Goal: Information Seeking & Learning: Find specific fact

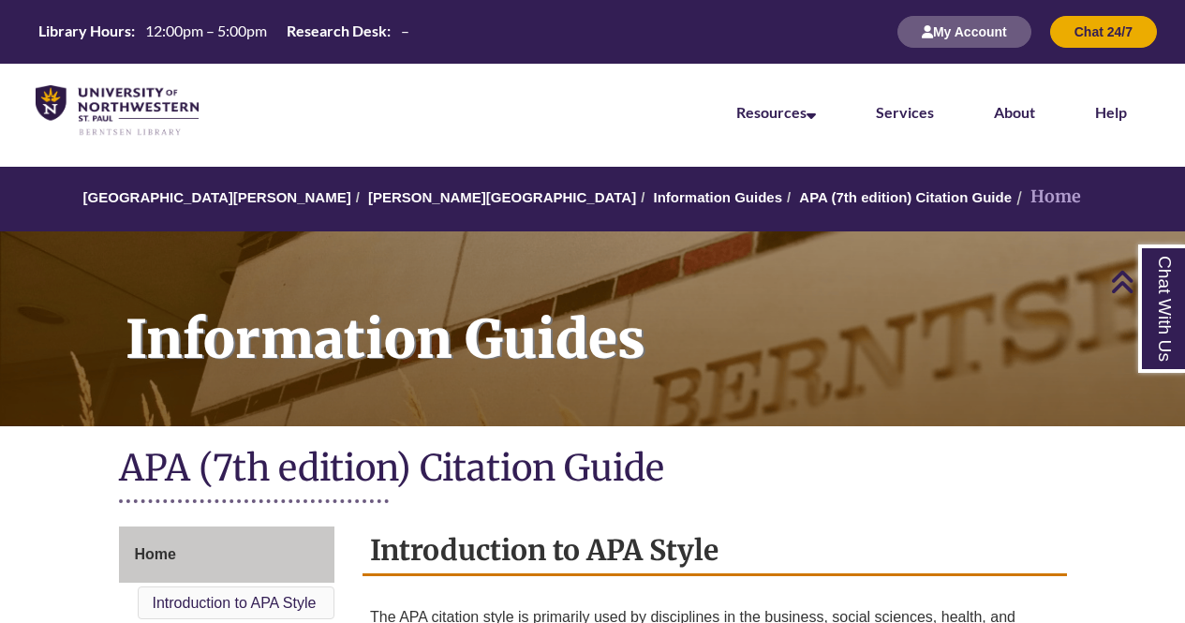
scroll to position [585, 0]
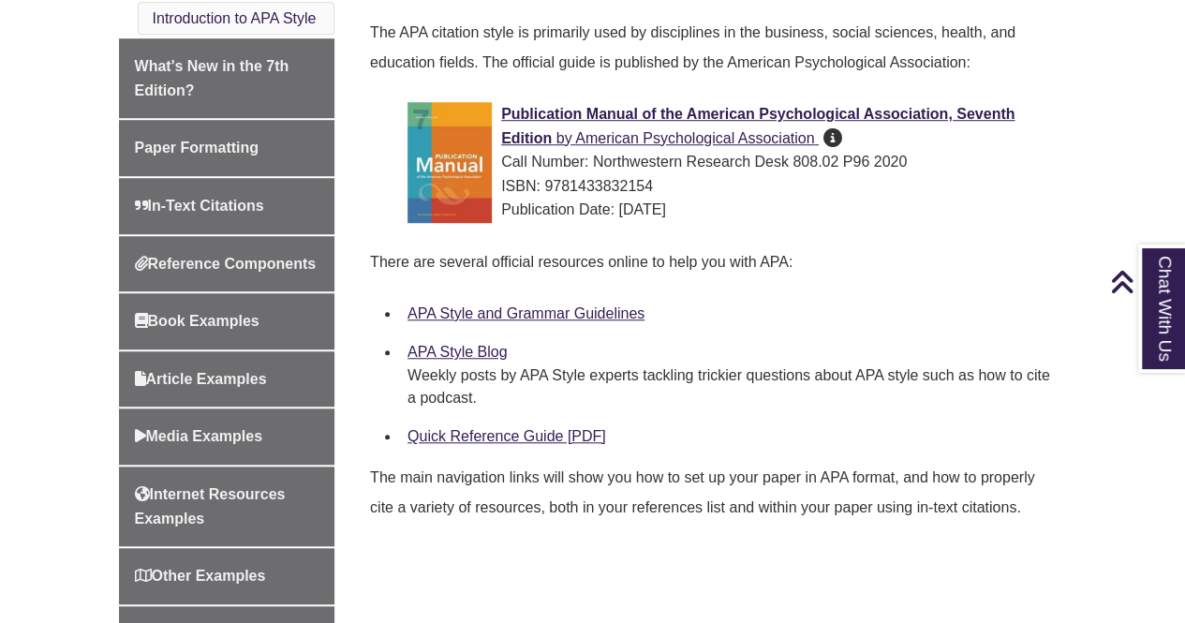
click at [481, 14] on p "The APA citation style is primarily used by disciplines in the business, social…" at bounding box center [715, 47] width 690 height 75
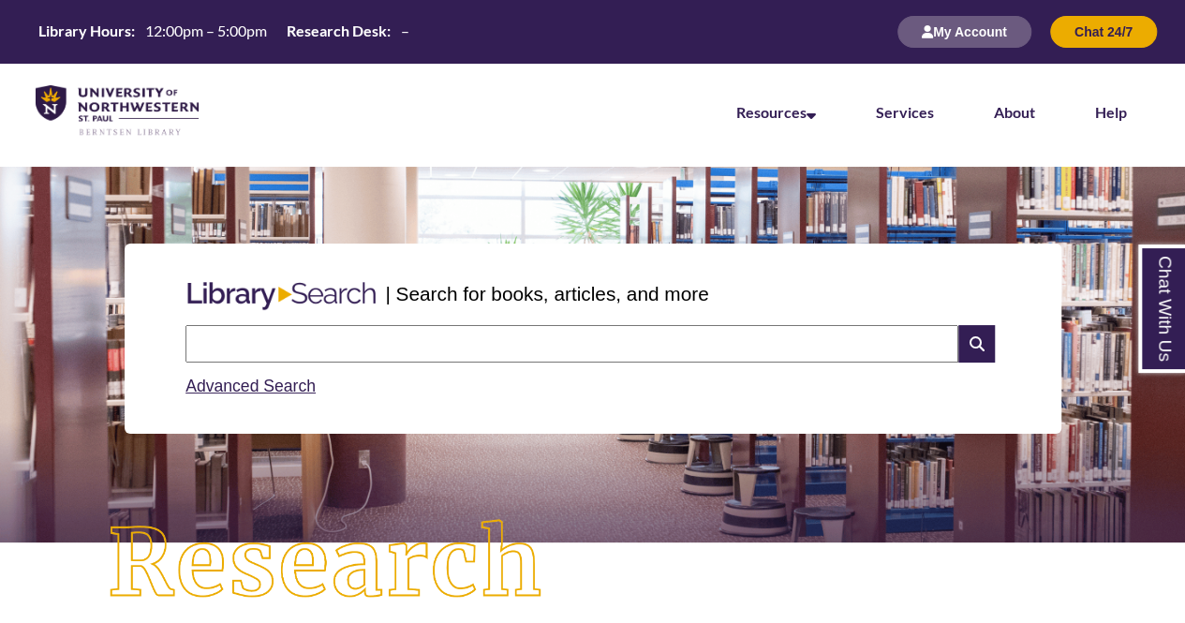
click at [365, 361] on input "text" at bounding box center [572, 343] width 773 height 37
click at [363, 359] on input "text" at bounding box center [572, 343] width 773 height 37
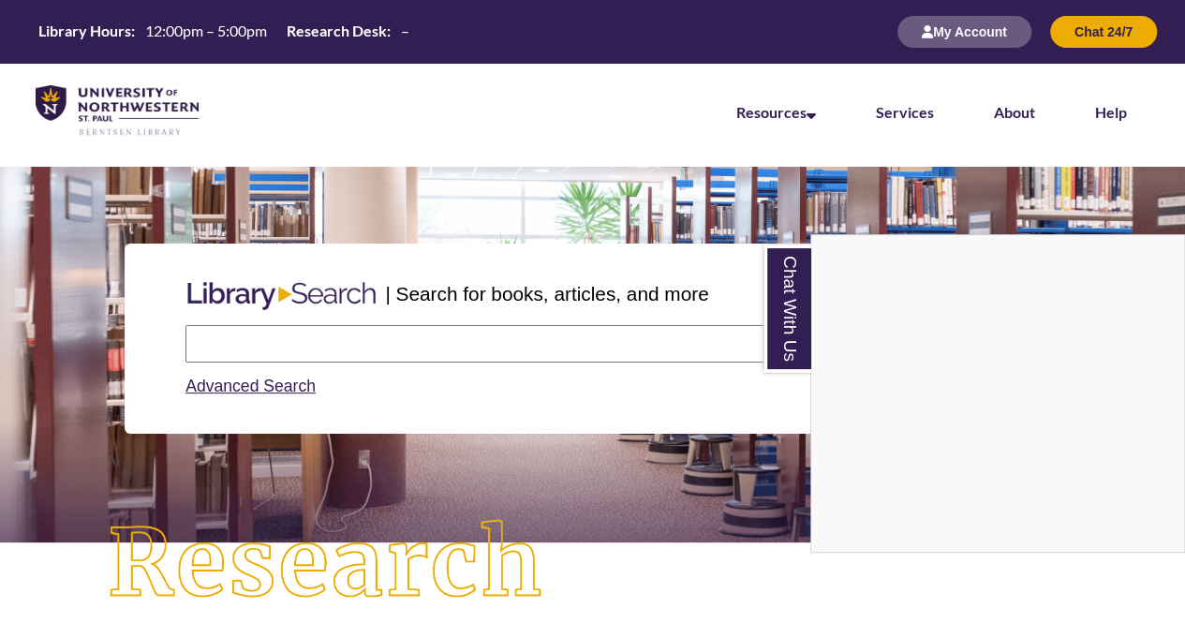
click at [393, 346] on div "Chat With Us" at bounding box center [592, 311] width 1185 height 623
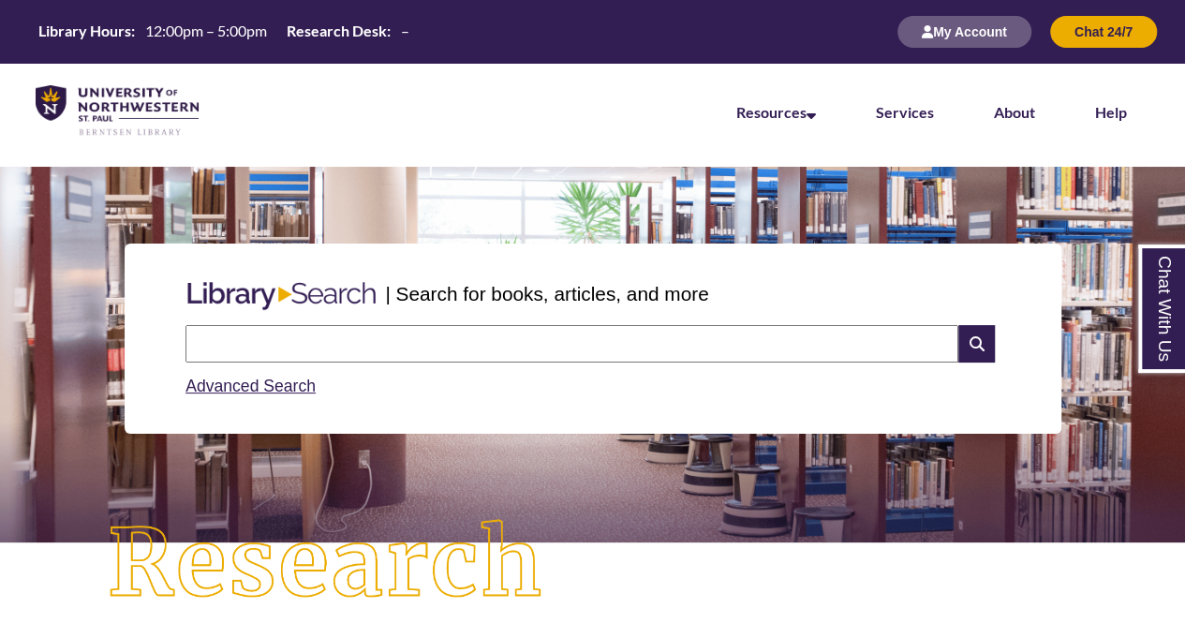
click at [356, 364] on div "Advanced Search" at bounding box center [593, 381] width 814 height 37
click at [348, 340] on input "text" at bounding box center [572, 343] width 773 height 37
type input "**********"
click at [976, 332] on icon at bounding box center [976, 343] width 36 height 37
